Goal: Task Accomplishment & Management: Use online tool/utility

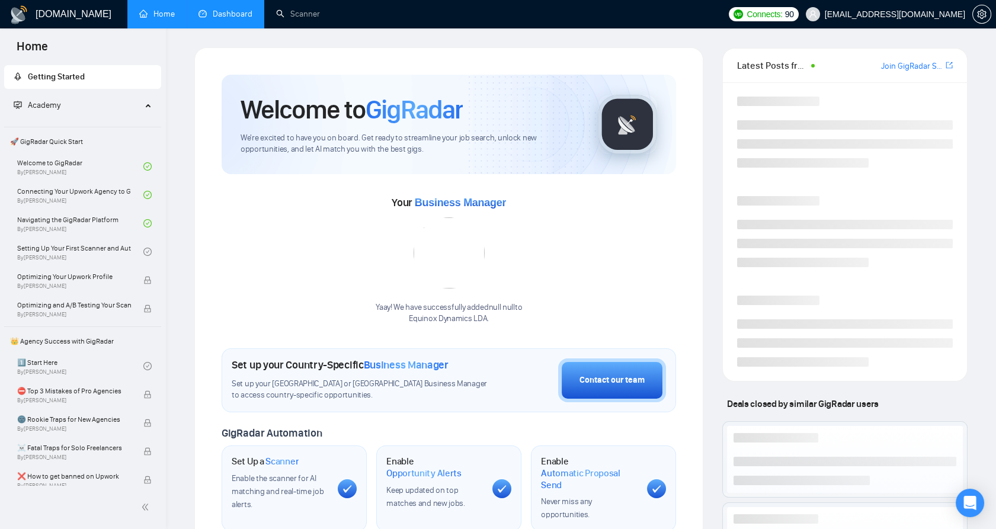
click at [241, 19] on link "Dashboard" at bounding box center [226, 14] width 54 height 10
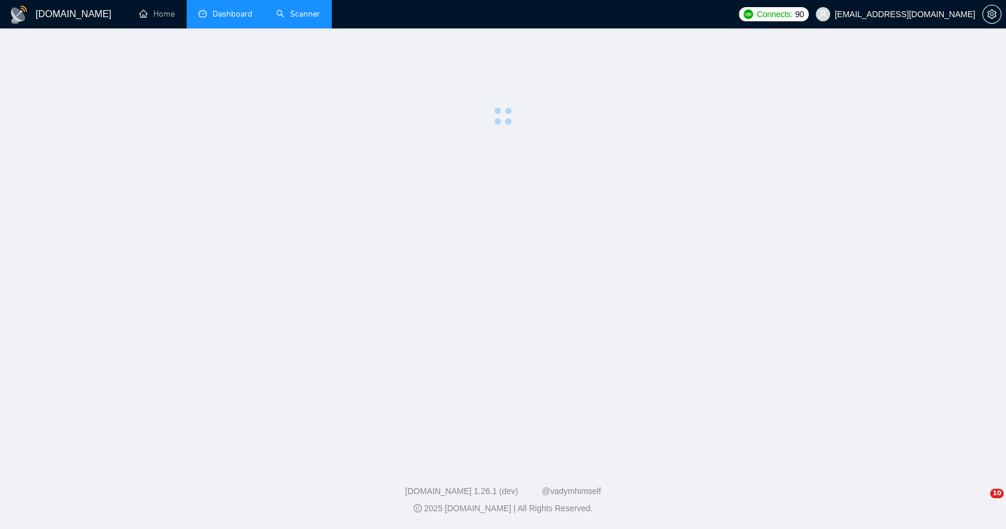
click at [291, 19] on link "Scanner" at bounding box center [298, 14] width 44 height 10
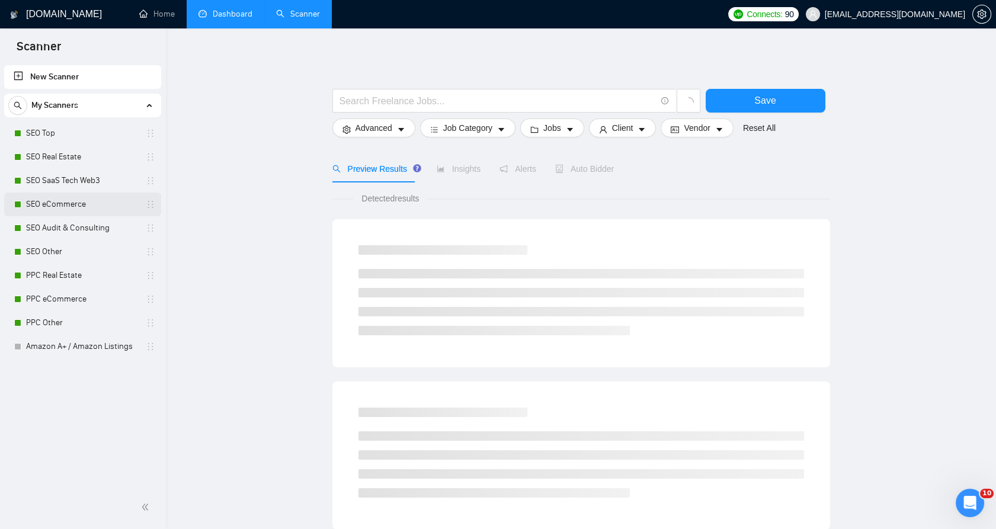
click at [62, 210] on link "SEO eCommerce" at bounding box center [82, 205] width 113 height 24
click at [68, 253] on link "SEO Other" at bounding box center [82, 252] width 113 height 24
